Goal: Task Accomplishment & Management: Manage account settings

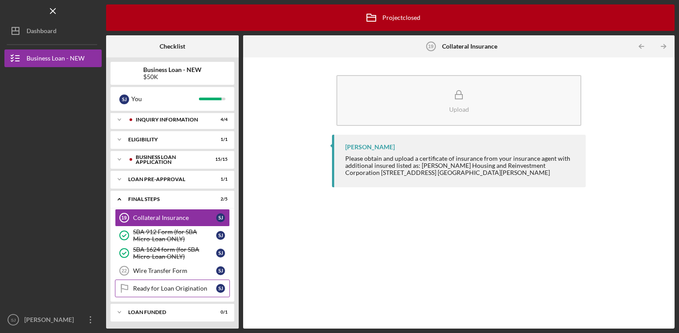
scroll to position [3, 0]
click at [171, 214] on div "Collateral Insurance" at bounding box center [174, 216] width 83 height 7
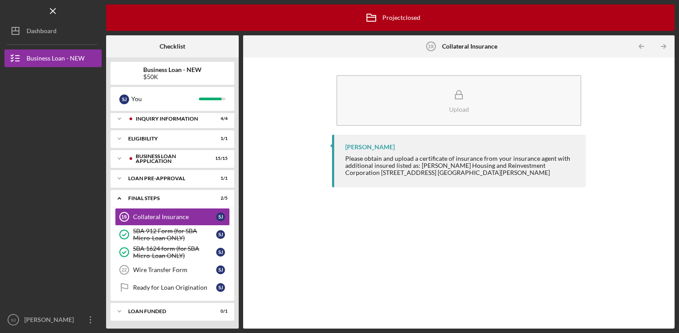
click at [421, 164] on div "Please obtain and upload a certificate of insurance from your insurance agent w…" at bounding box center [460, 165] width 231 height 21
click at [417, 165] on div "Please obtain and upload a certificate of insurance from your insurance agent w…" at bounding box center [460, 165] width 231 height 21
click at [191, 262] on link "Wire Transfer Form 22 Wire Transfer Form [PERSON_NAME]" at bounding box center [172, 270] width 115 height 18
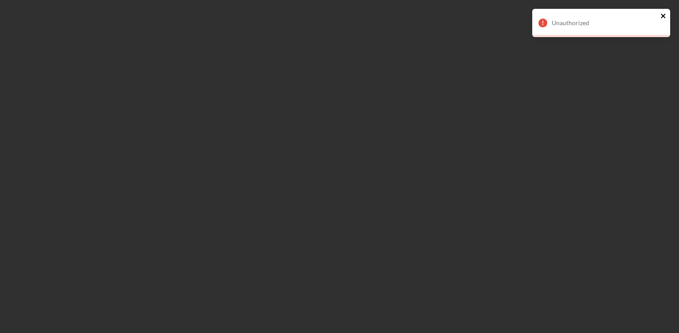
click at [663, 17] on icon "close" at bounding box center [663, 15] width 6 height 7
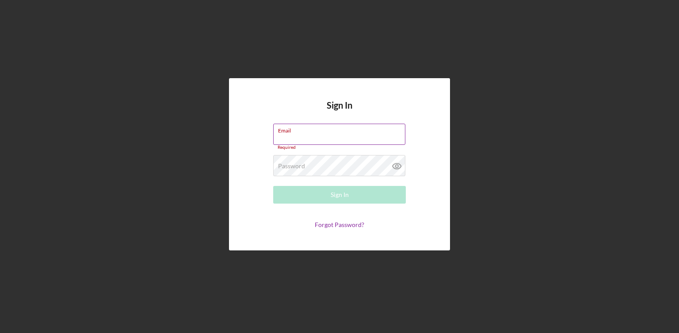
type input "[EMAIL_ADDRESS][DOMAIN_NAME]"
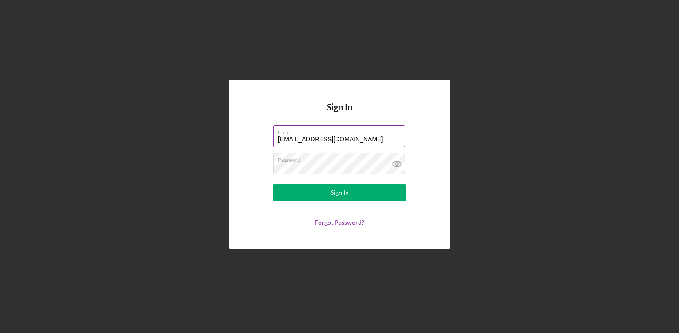
click at [366, 193] on button "Sign In" at bounding box center [339, 193] width 133 height 18
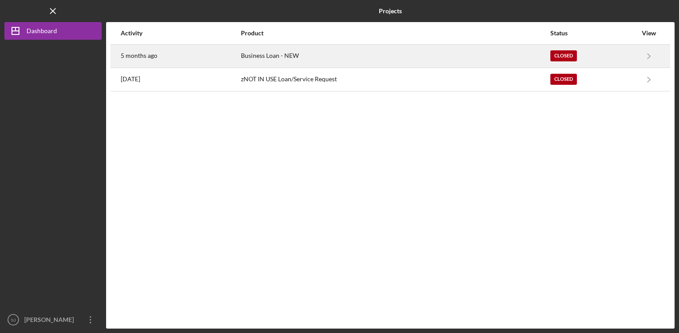
click at [268, 58] on div "Business Loan - NEW" at bounding box center [395, 56] width 308 height 22
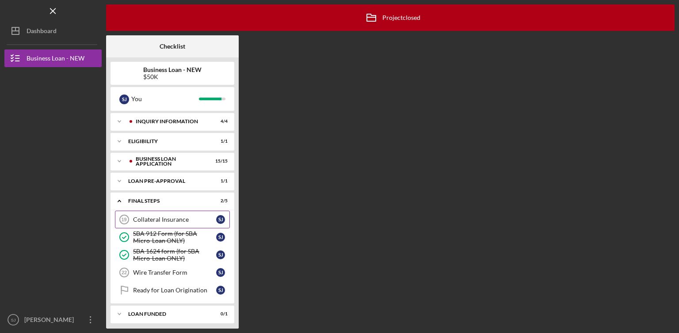
click at [184, 220] on div "Collateral Insurance" at bounding box center [174, 219] width 83 height 7
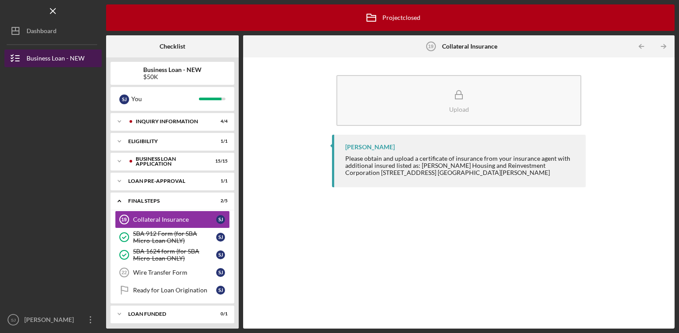
click at [50, 59] on div "Business Loan - NEW" at bounding box center [56, 59] width 58 height 20
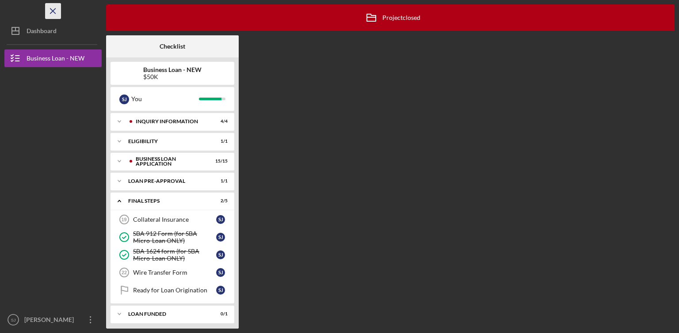
click at [57, 13] on icon "Icon/Menu Close" at bounding box center [53, 11] width 20 height 20
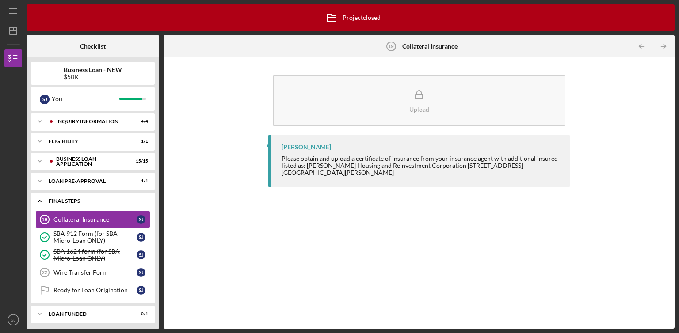
click at [67, 201] on div "FINAL STEPS" at bounding box center [96, 200] width 95 height 5
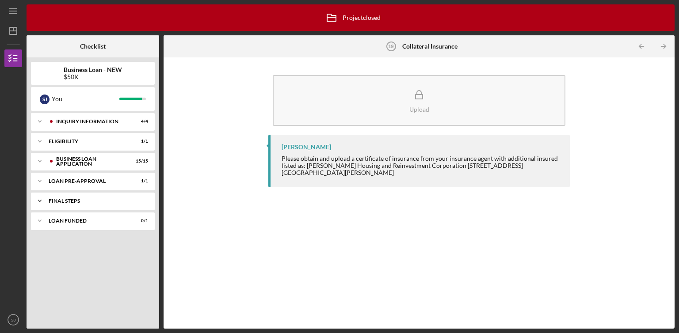
click at [67, 201] on div "FINAL STEPS" at bounding box center [96, 200] width 95 height 5
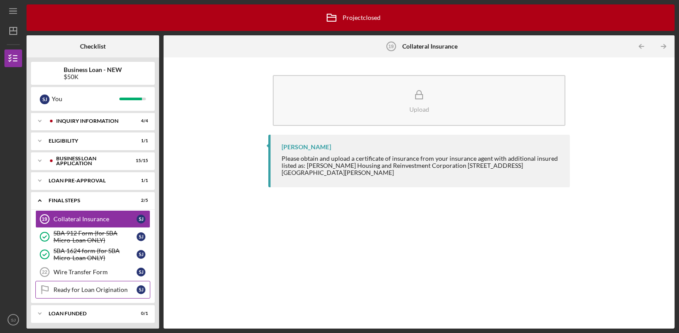
click at [99, 292] on link "Ready for Loan Origination Ready for Loan Origination S J" at bounding box center [92, 290] width 115 height 18
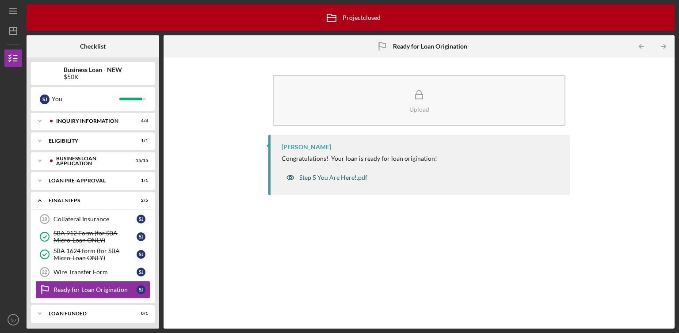
click at [317, 177] on div "Step 5 You Are Here!.pdf" at bounding box center [333, 177] width 68 height 7
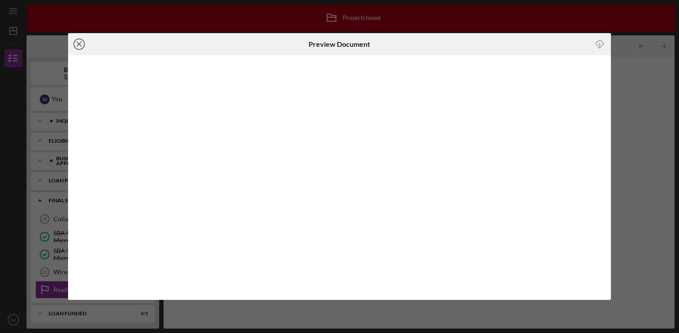
click at [76, 45] on icon "Icon/Close" at bounding box center [79, 44] width 22 height 22
